Goal: Task Accomplishment & Management: Manage account settings

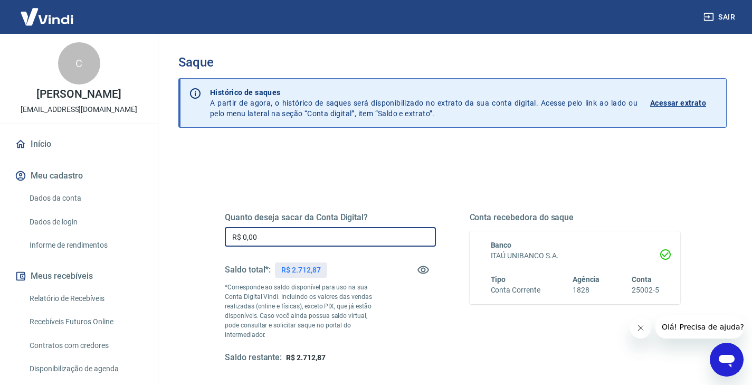
drag, startPoint x: 259, startPoint y: 237, endPoint x: 233, endPoint y: 237, distance: 25.9
click at [230, 239] on input "R$ 0,00" at bounding box center [330, 237] width 211 height 20
type input "R$ 2.712,87"
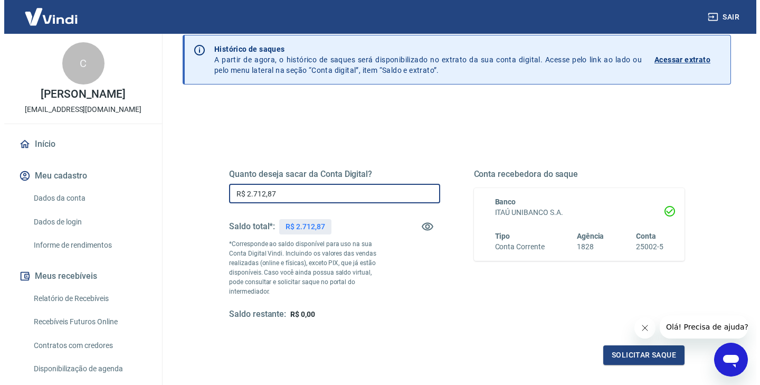
scroll to position [99, 0]
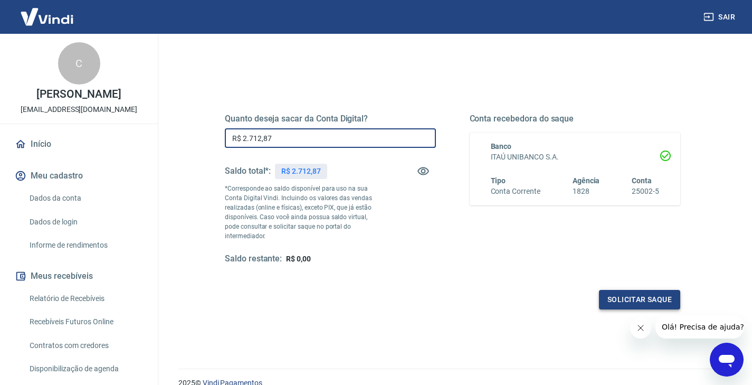
click at [650, 290] on button "Solicitar saque" at bounding box center [639, 300] width 81 height 20
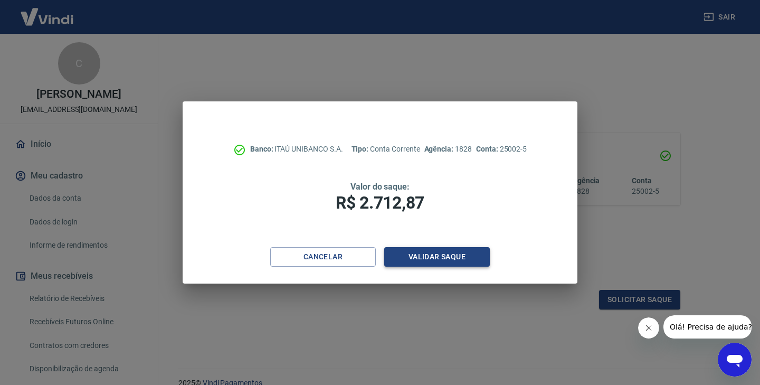
click at [442, 259] on button "Validar saque" at bounding box center [437, 257] width 106 height 20
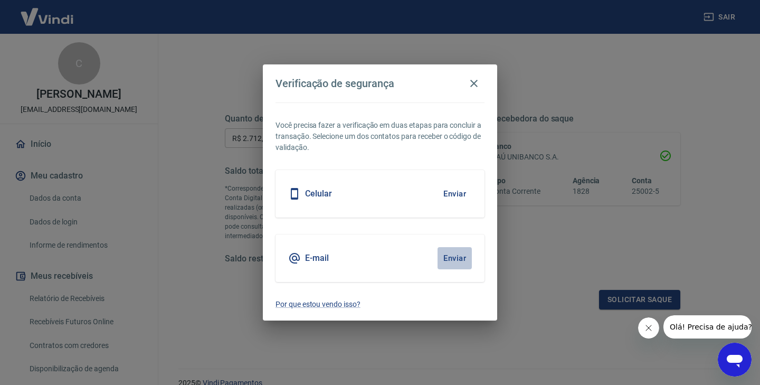
drag, startPoint x: 449, startPoint y: 260, endPoint x: 523, endPoint y: 271, distance: 75.2
click at [449, 260] on button "Enviar" at bounding box center [454, 258] width 34 height 22
click at [645, 329] on icon "Fechar mensagem da empresa" at bounding box center [648, 327] width 8 height 8
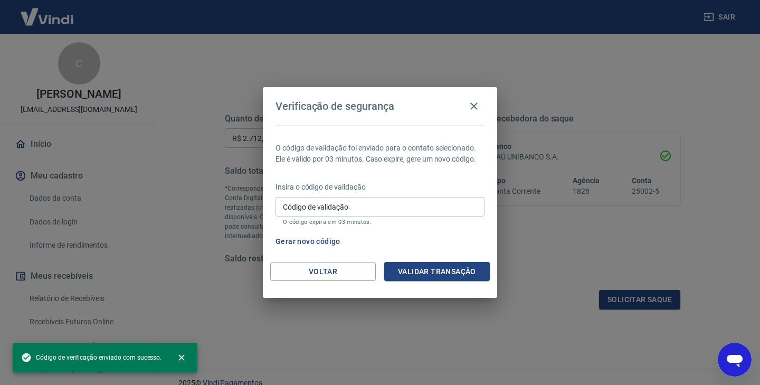
click at [392, 204] on input "Código de validação" at bounding box center [379, 207] width 209 height 20
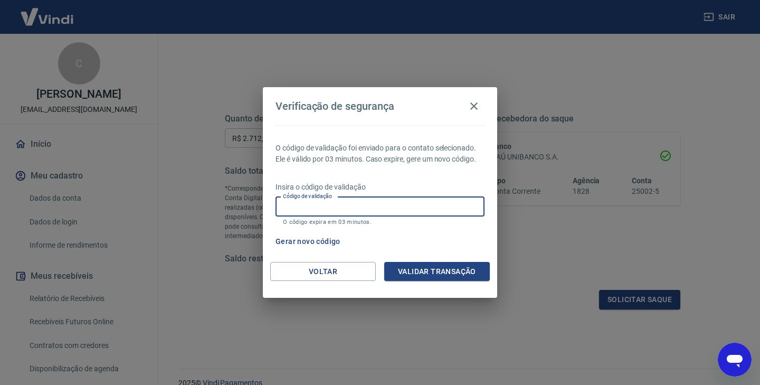
paste input "848339"
type input "848339"
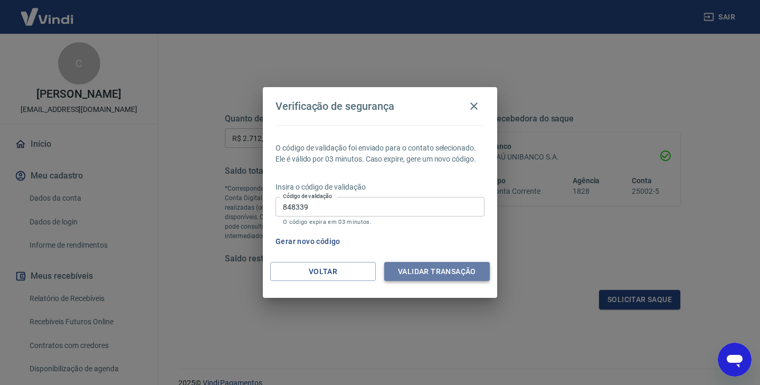
click at [417, 272] on button "Validar transação" at bounding box center [437, 272] width 106 height 20
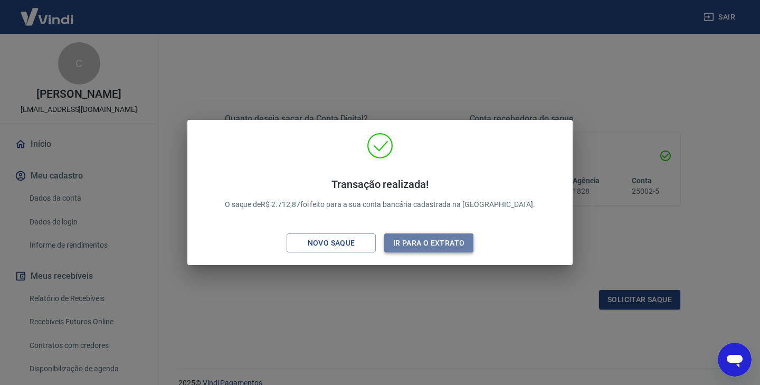
click at [412, 245] on button "Ir para o extrato" at bounding box center [428, 243] width 89 height 20
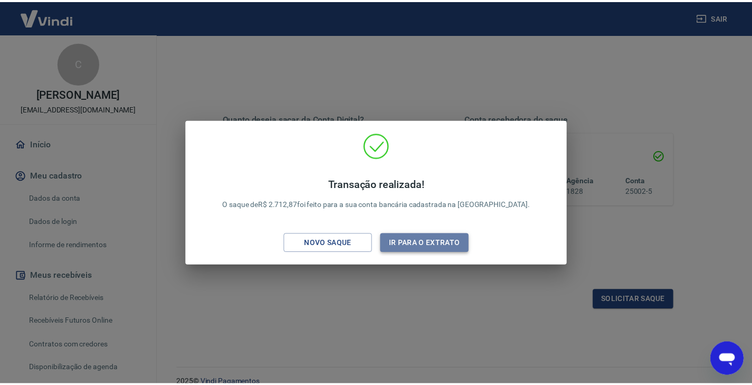
scroll to position [130, 0]
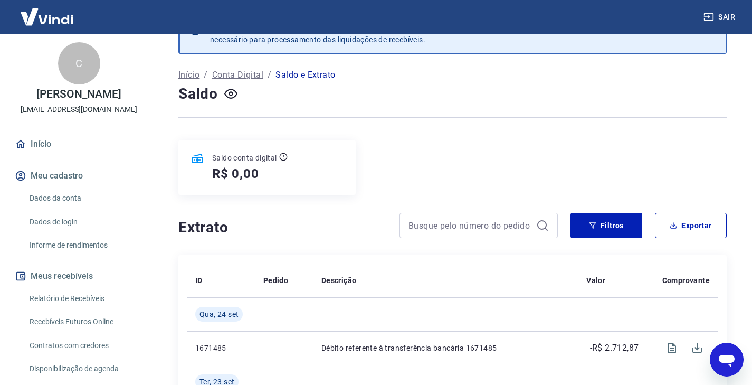
scroll to position [287, 0]
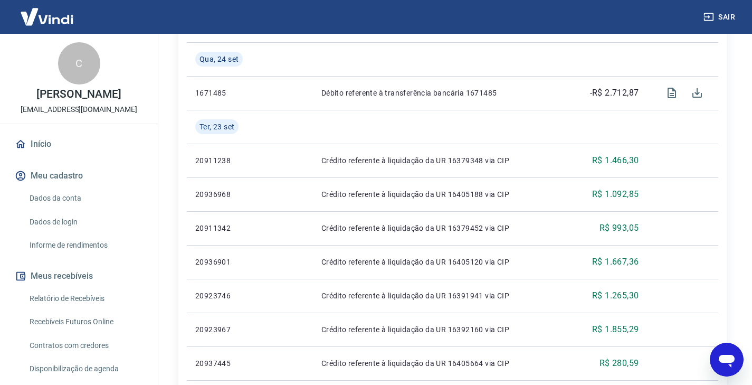
click at [39, 141] on link "Início" at bounding box center [79, 143] width 132 height 23
